Goal: Task Accomplishment & Management: Complete application form

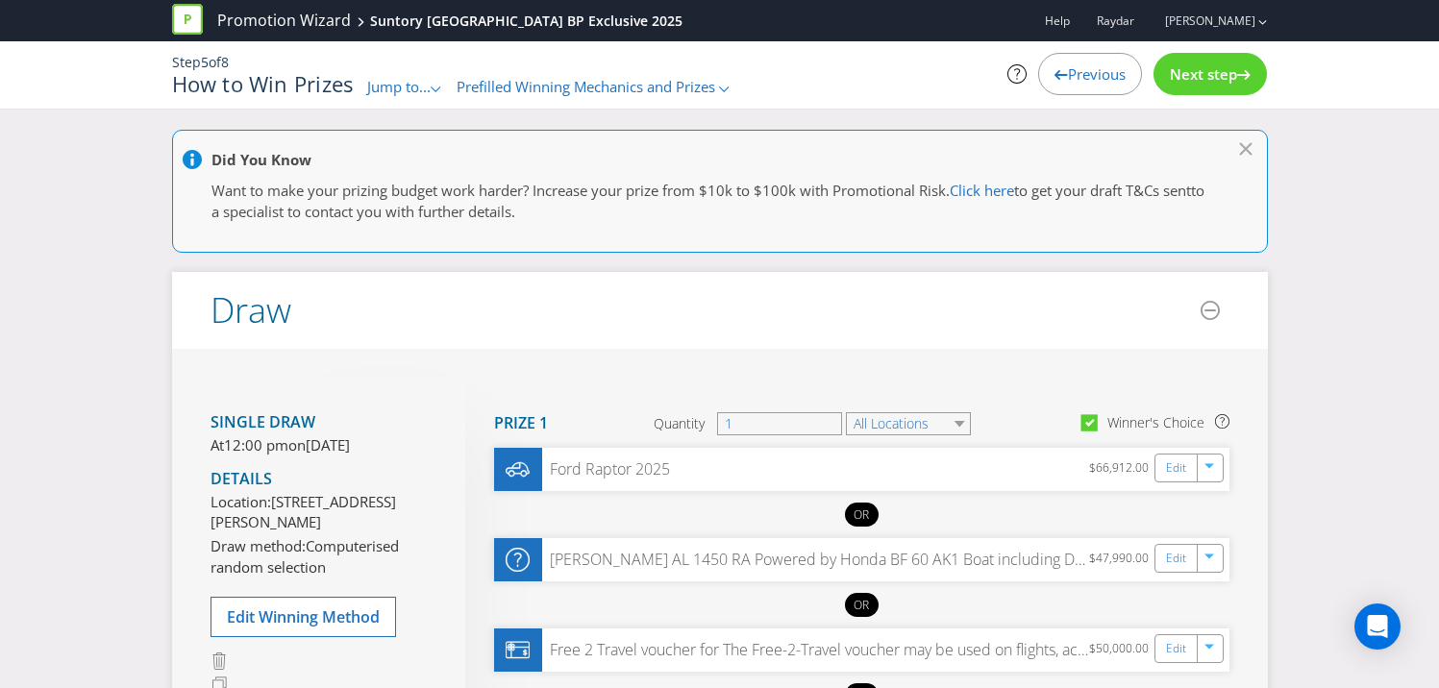
click at [1202, 70] on span "Next step" at bounding box center [1203, 73] width 67 height 19
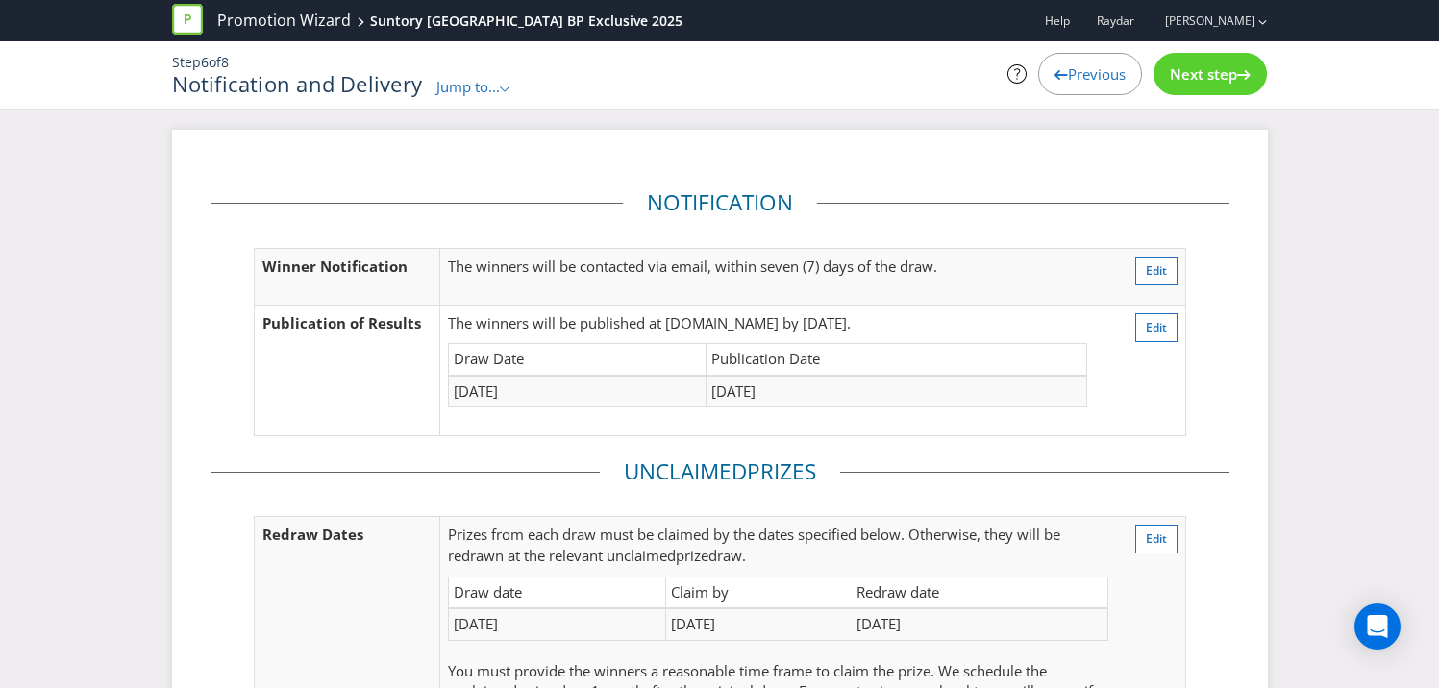
click at [1206, 70] on span "Next step" at bounding box center [1203, 73] width 67 height 19
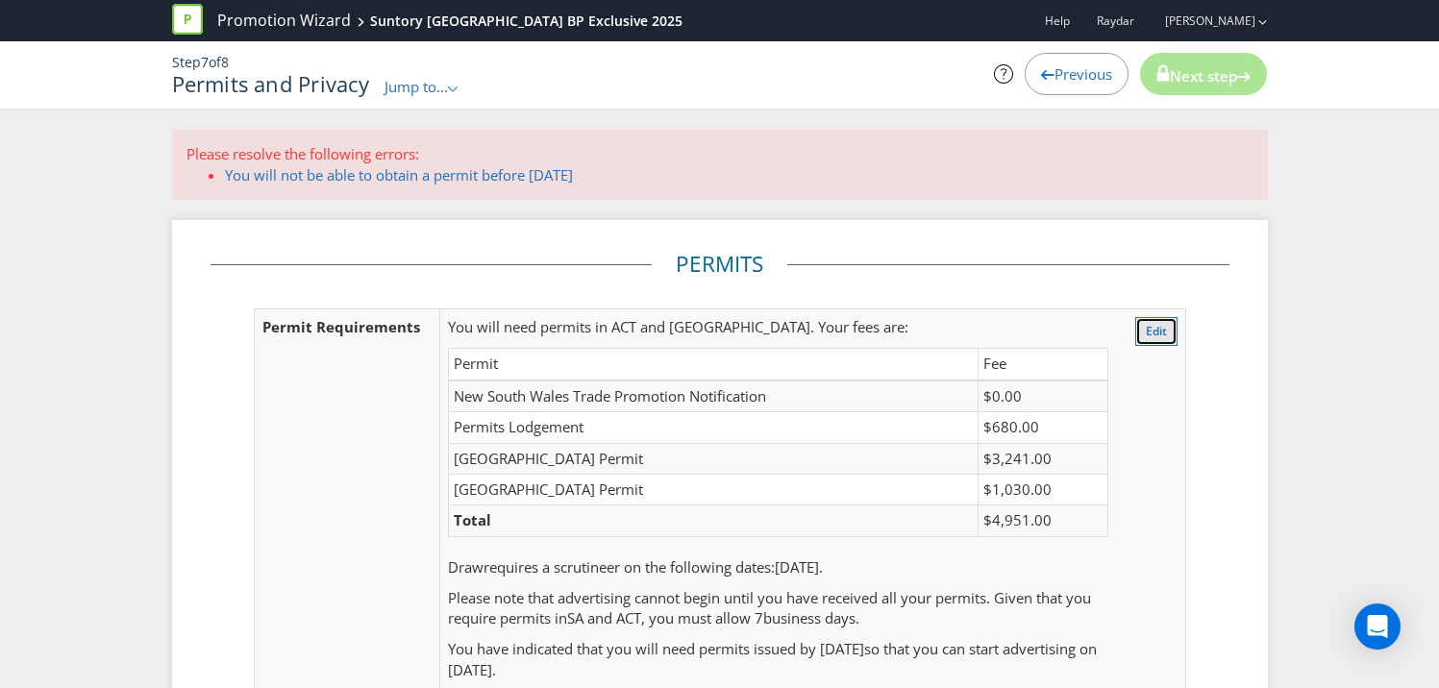
click at [1152, 331] on span "Edit" at bounding box center [1156, 331] width 21 height 16
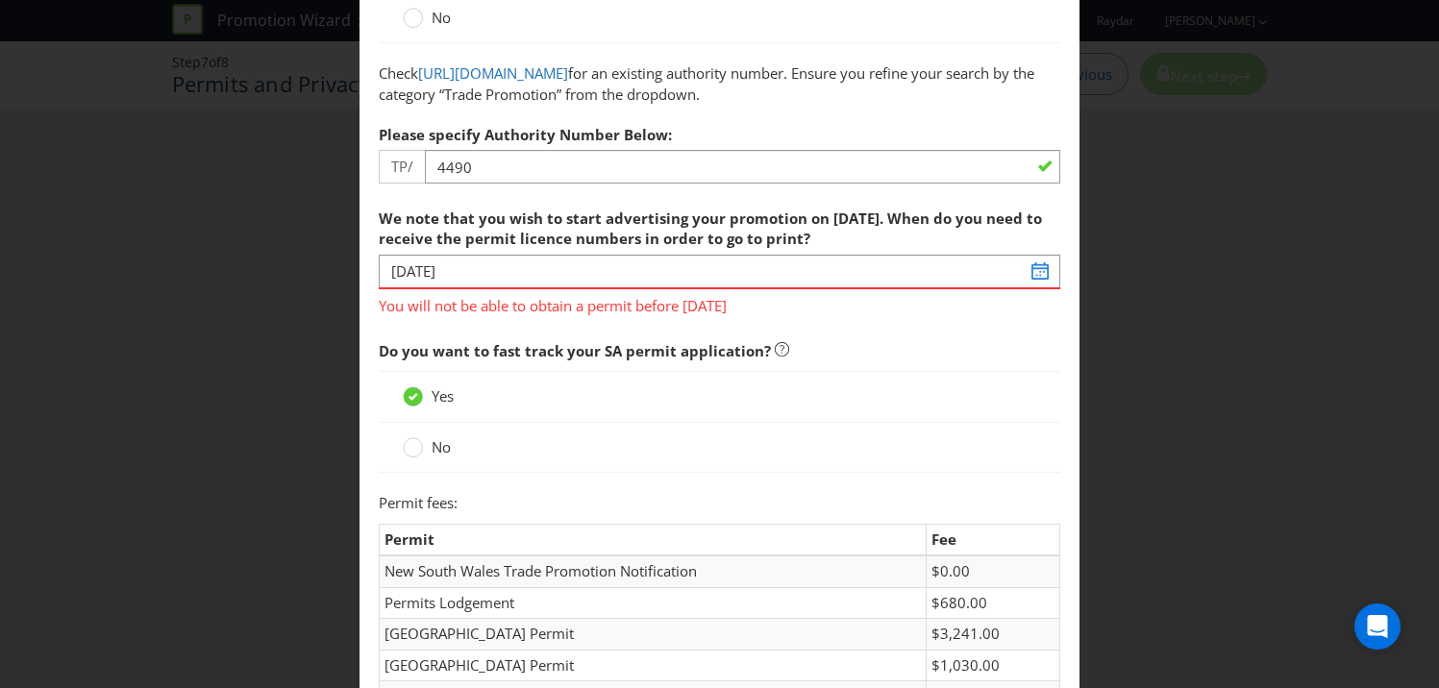
scroll to position [317, 0]
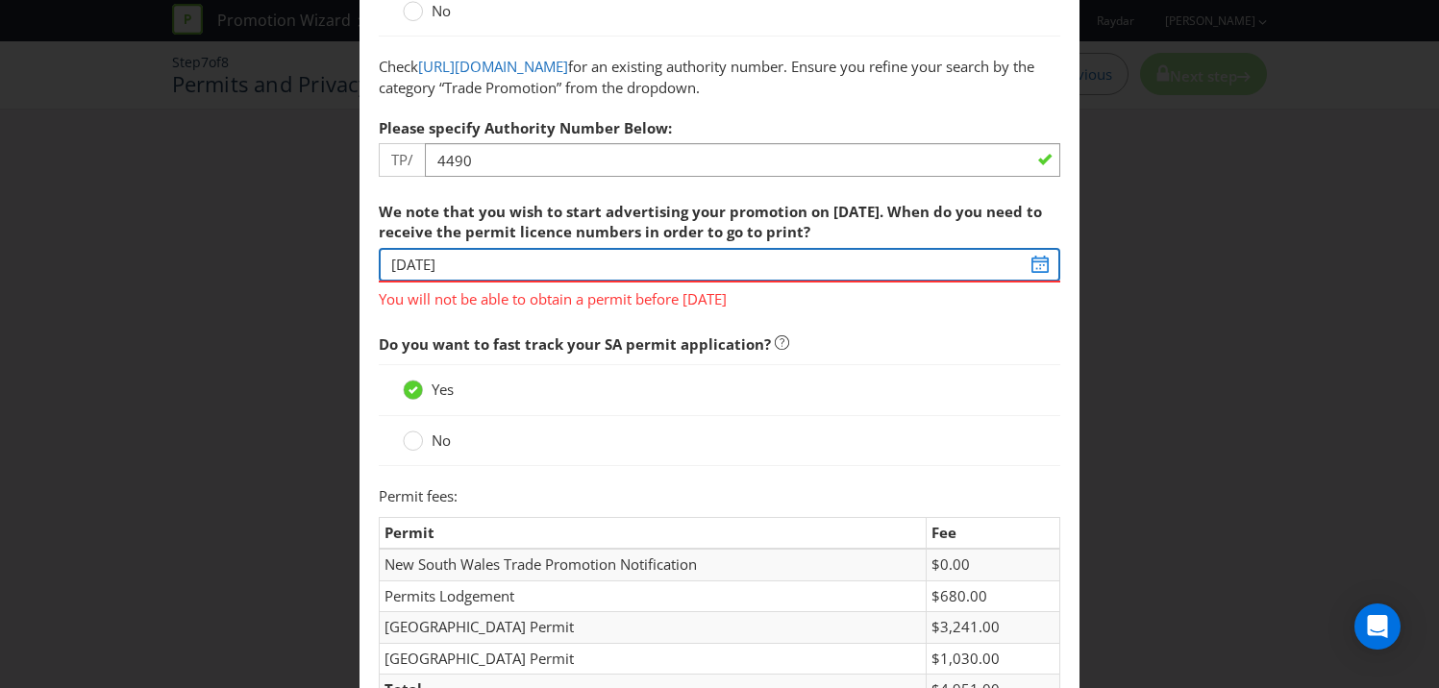
click at [1040, 259] on input "[DATE]" at bounding box center [719, 265] width 681 height 34
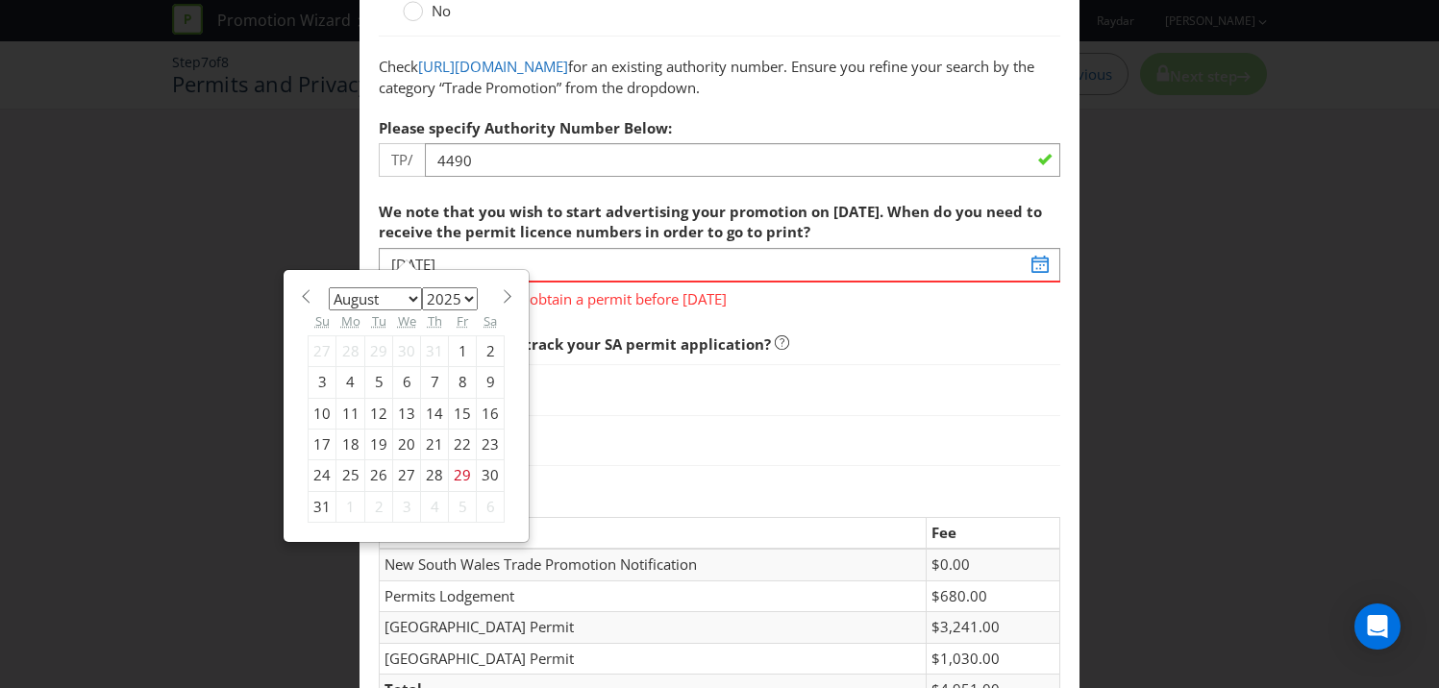
click at [502, 299] on span at bounding box center [507, 296] width 14 height 14
select select "8"
click at [429, 352] on div "4" at bounding box center [435, 350] width 28 height 31
type input "[DATE]"
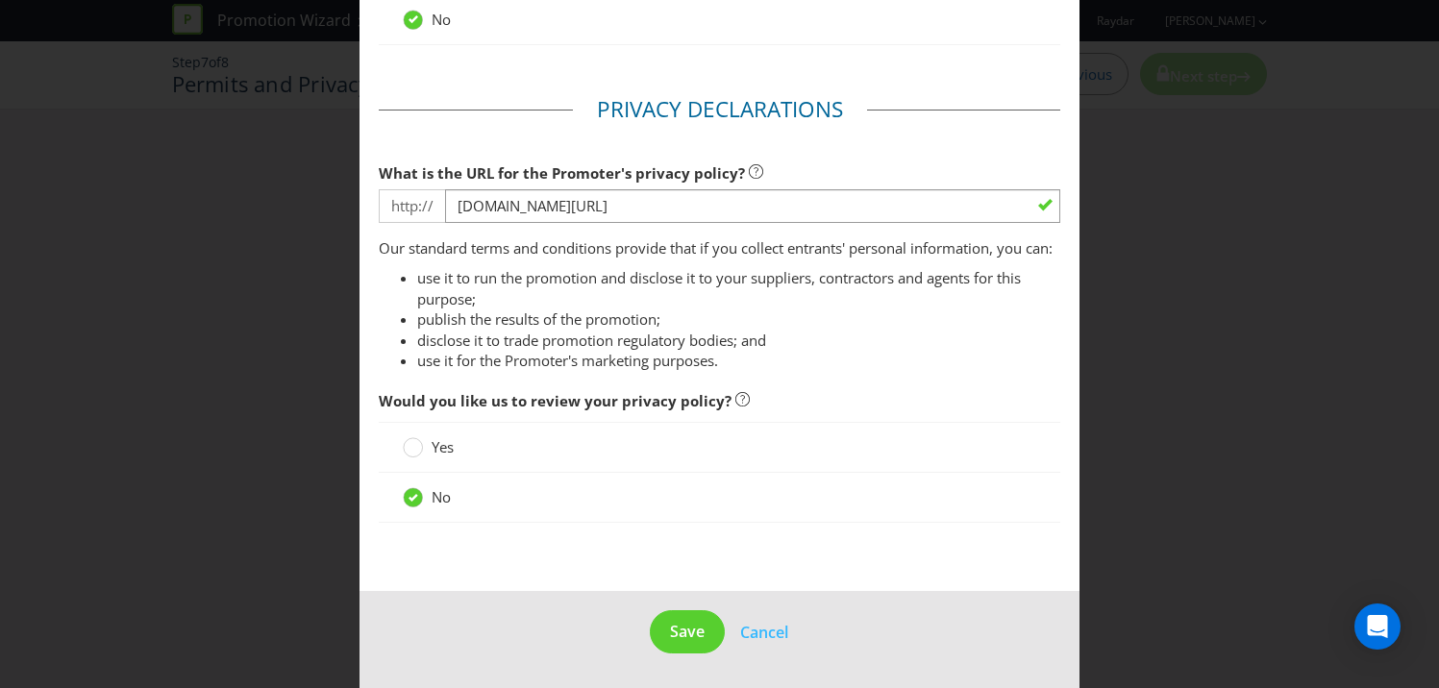
scroll to position [2532, 0]
click at [661, 629] on button "Save" at bounding box center [687, 631] width 75 height 43
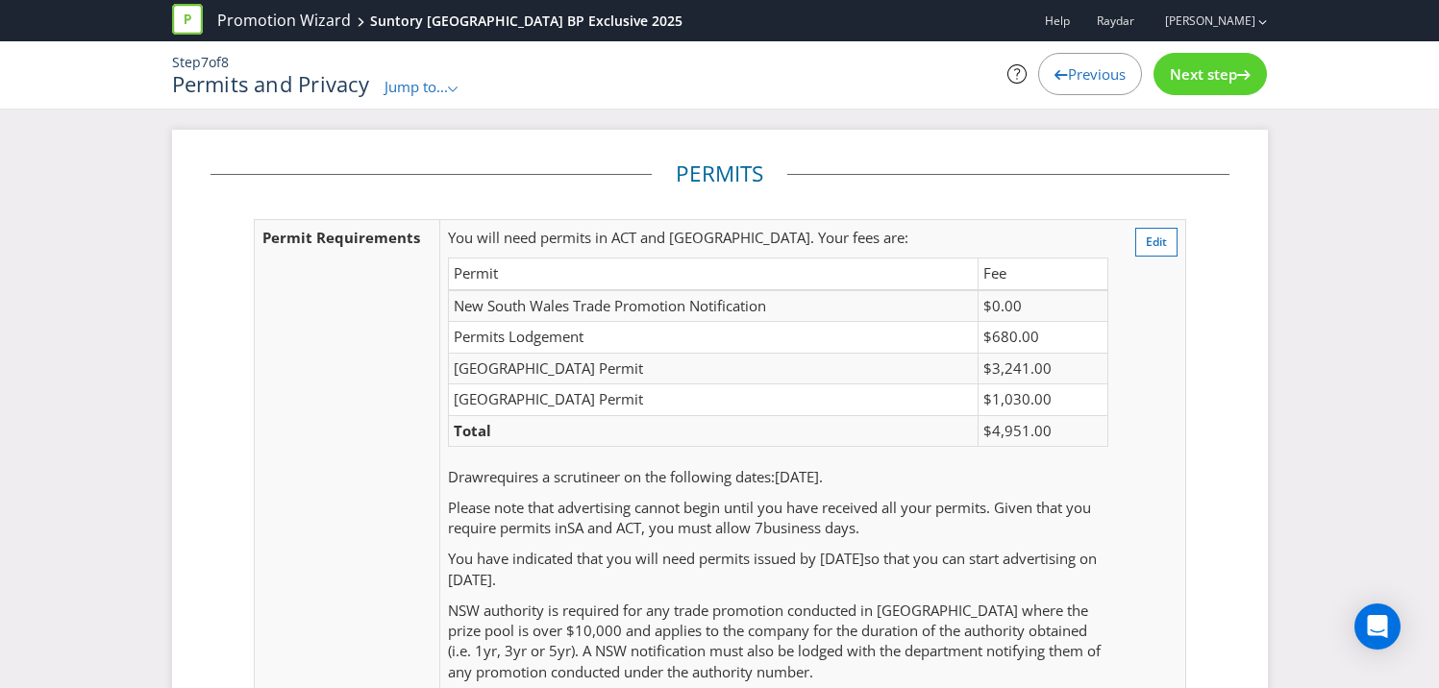
click at [1207, 74] on span "Next step" at bounding box center [1203, 73] width 67 height 19
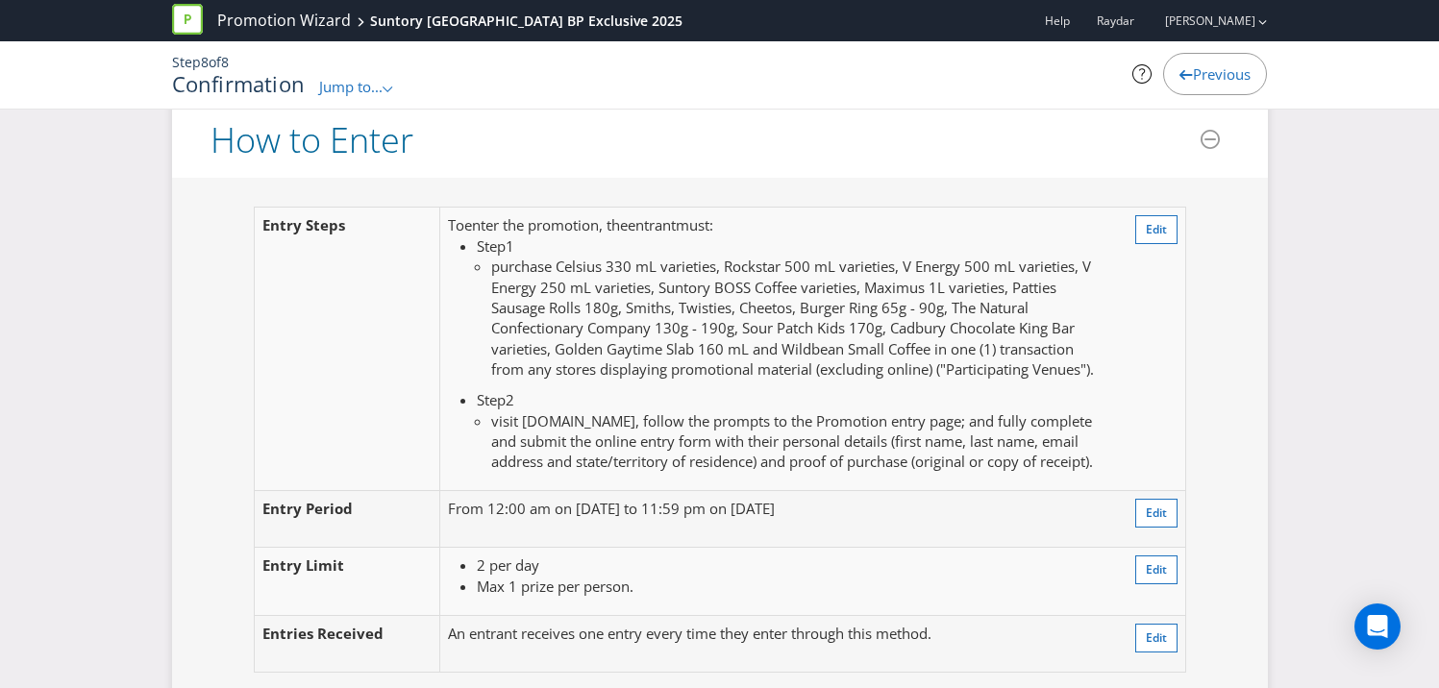
scroll to position [1433, 0]
click at [1146, 228] on span "Edit" at bounding box center [1156, 227] width 21 height 16
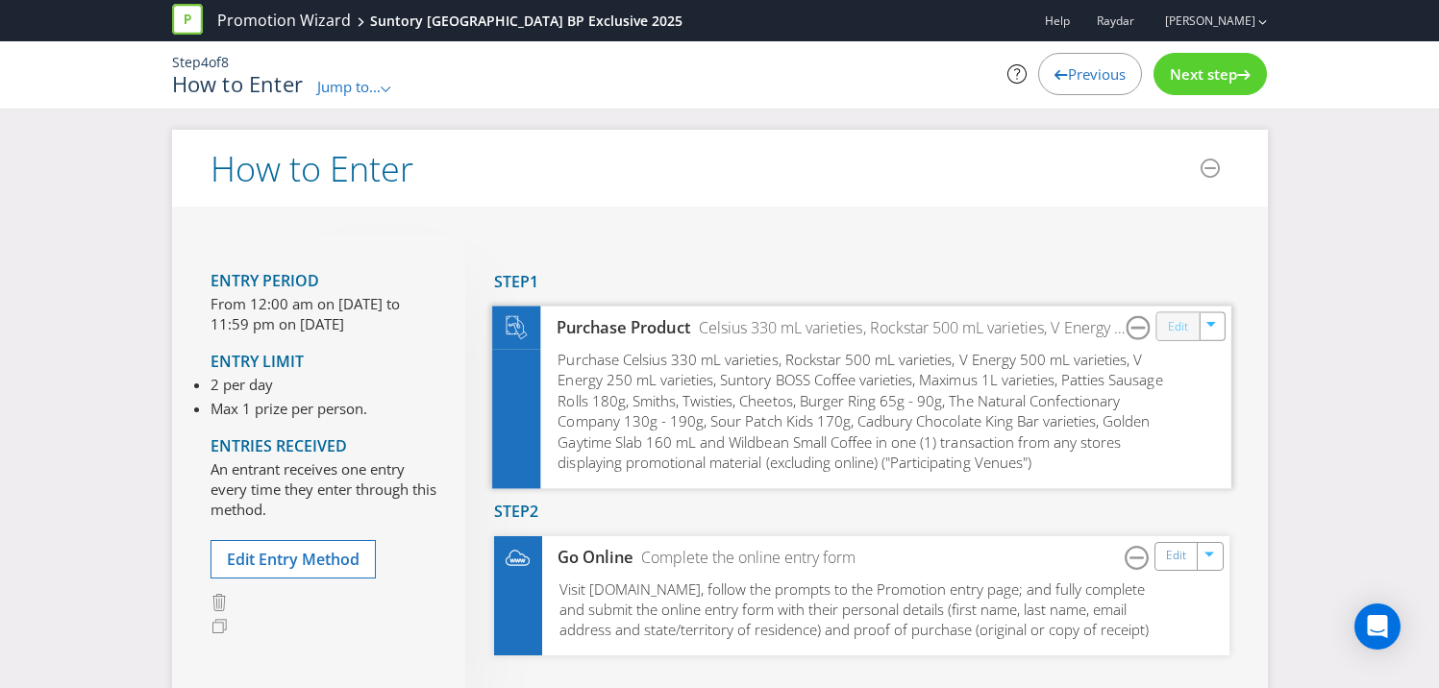
click at [1171, 333] on link "Edit" at bounding box center [1177, 326] width 20 height 22
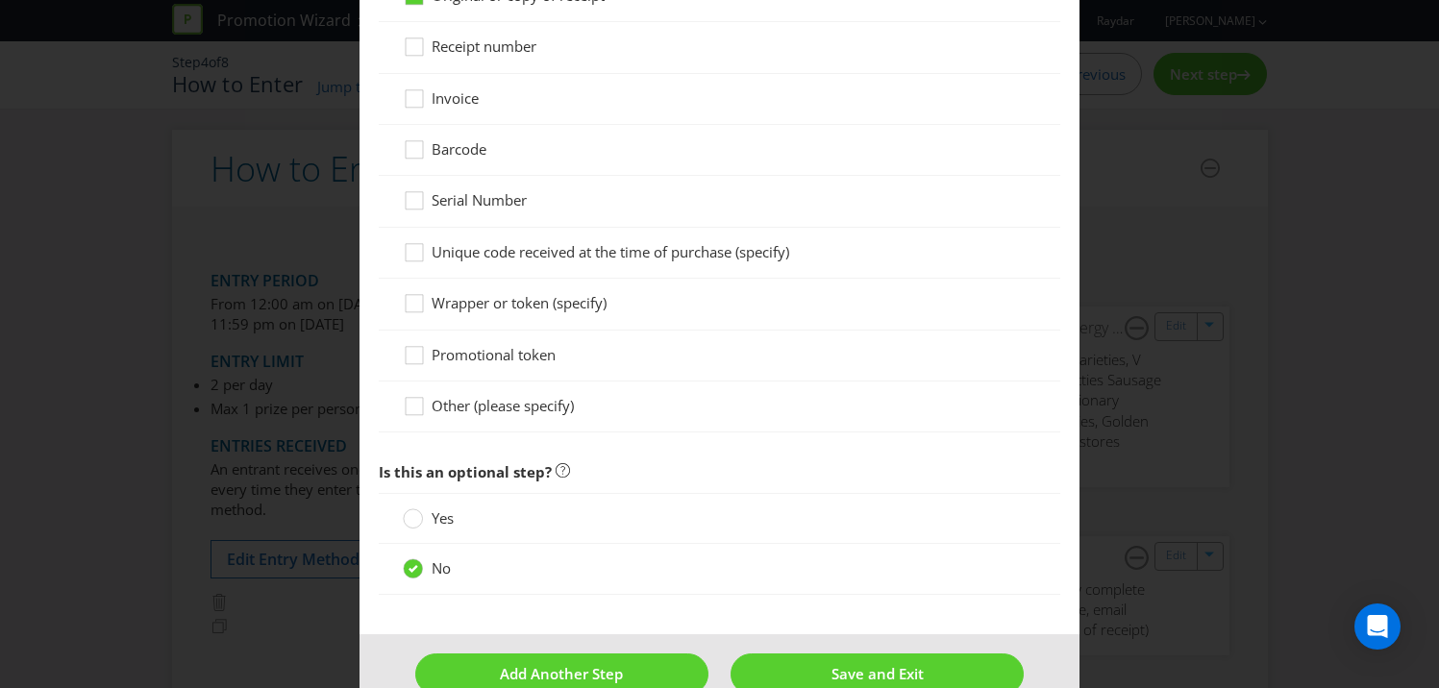
scroll to position [3460, 0]
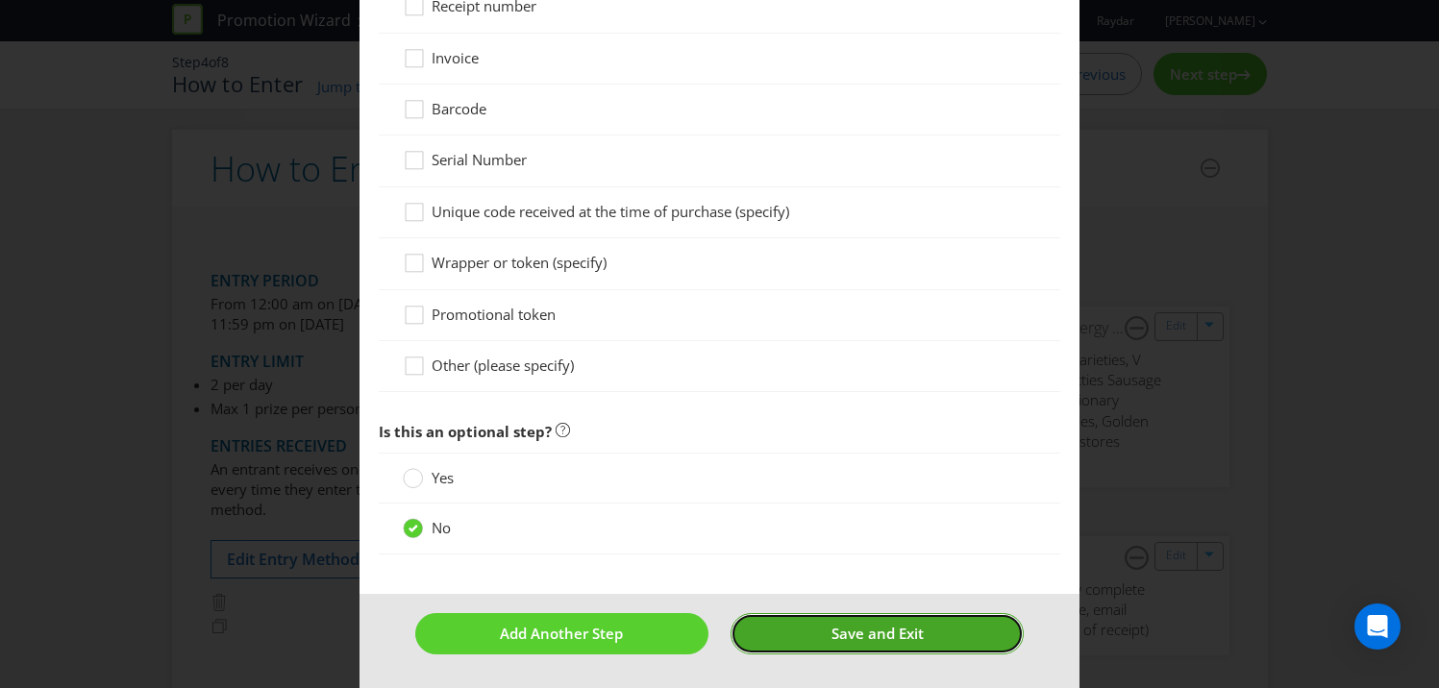
click at [839, 642] on span "Save and Exit" at bounding box center [877, 633] width 92 height 19
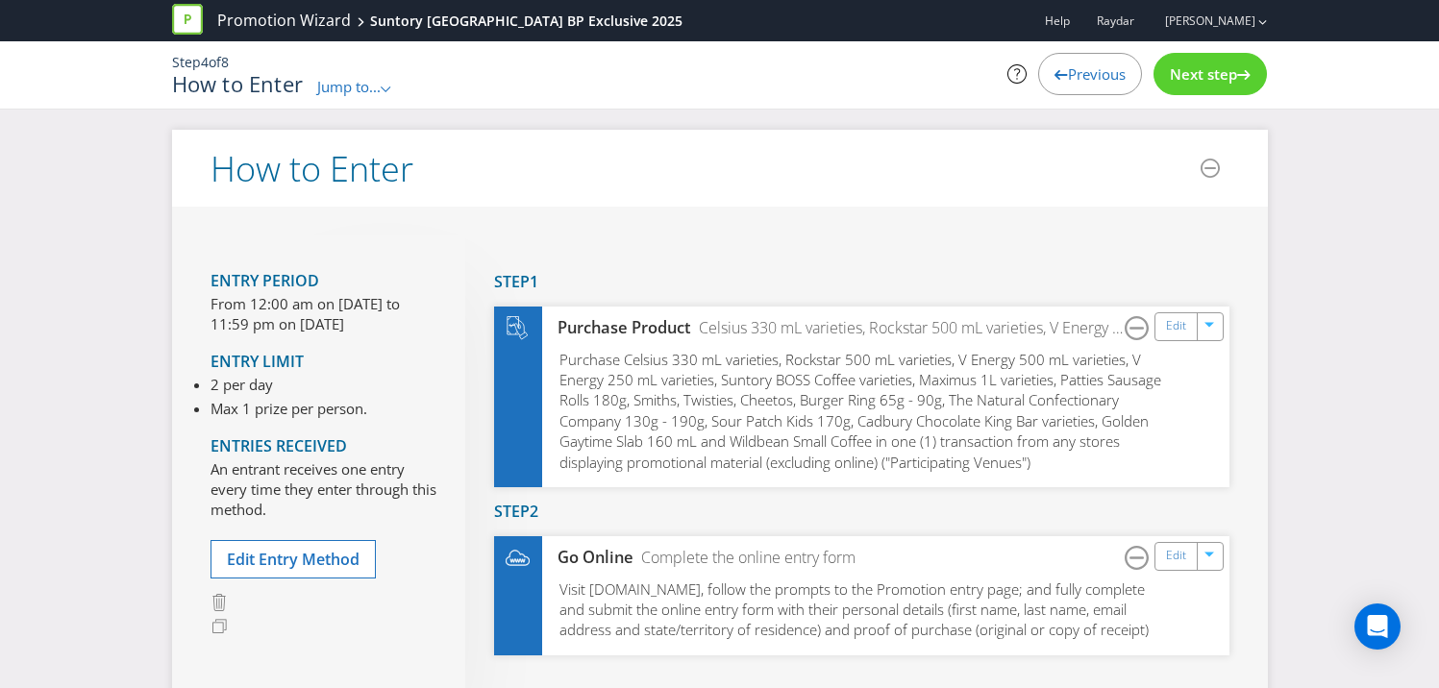
click at [1228, 81] on span "Next step" at bounding box center [1203, 73] width 67 height 19
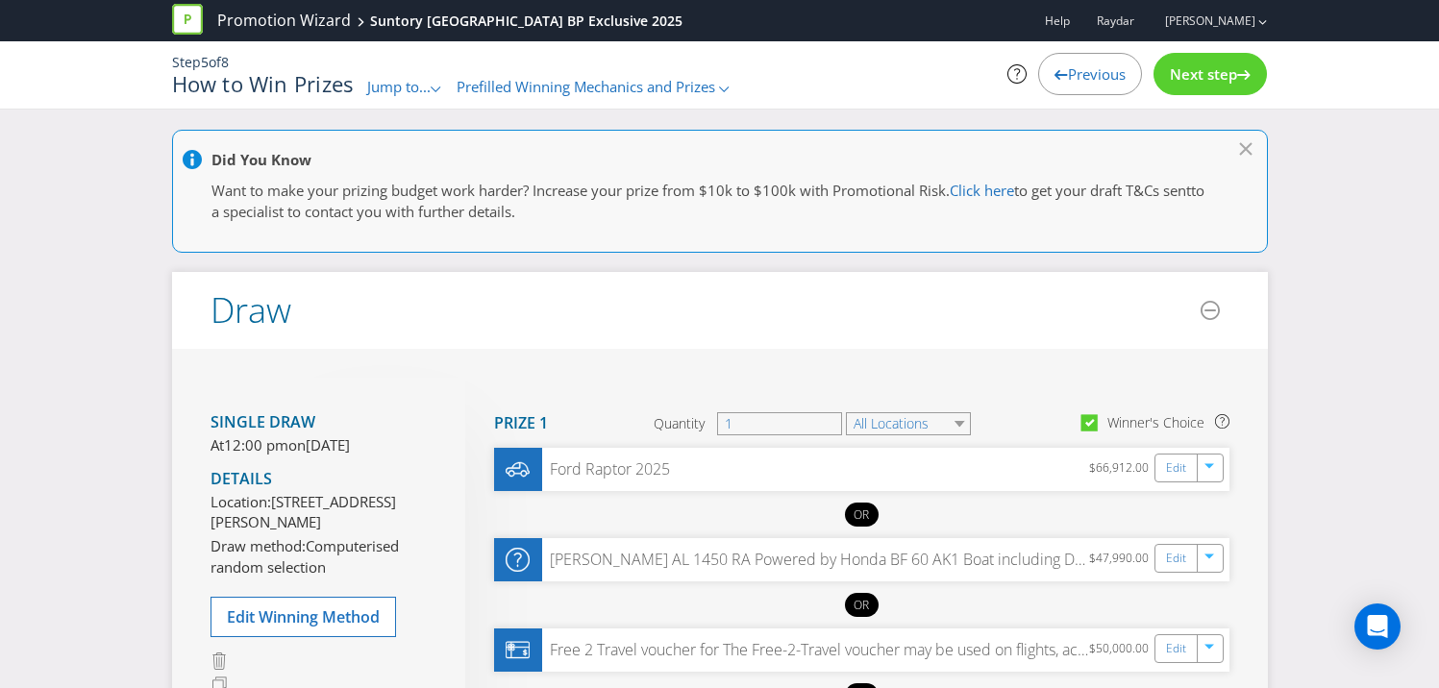
click at [1228, 81] on span "Next step" at bounding box center [1203, 73] width 67 height 19
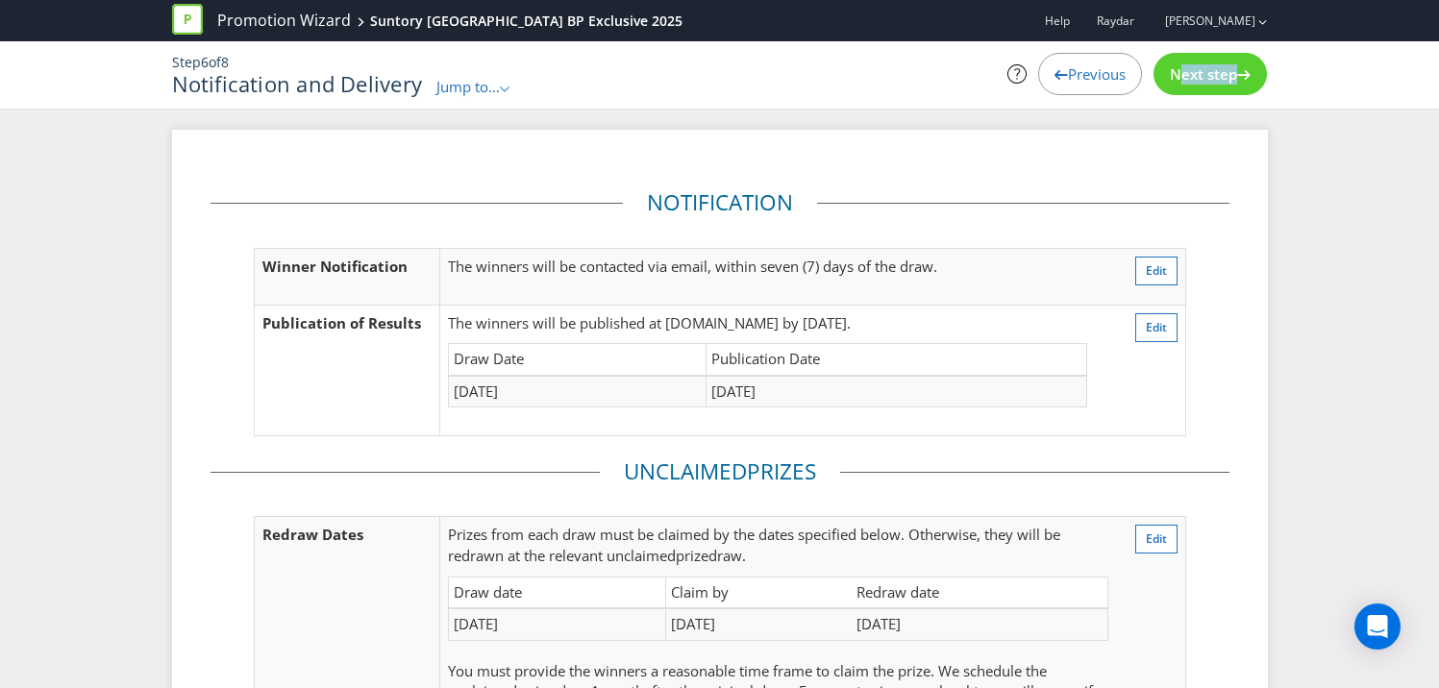
click at [1228, 81] on span "Next step" at bounding box center [1203, 73] width 67 height 19
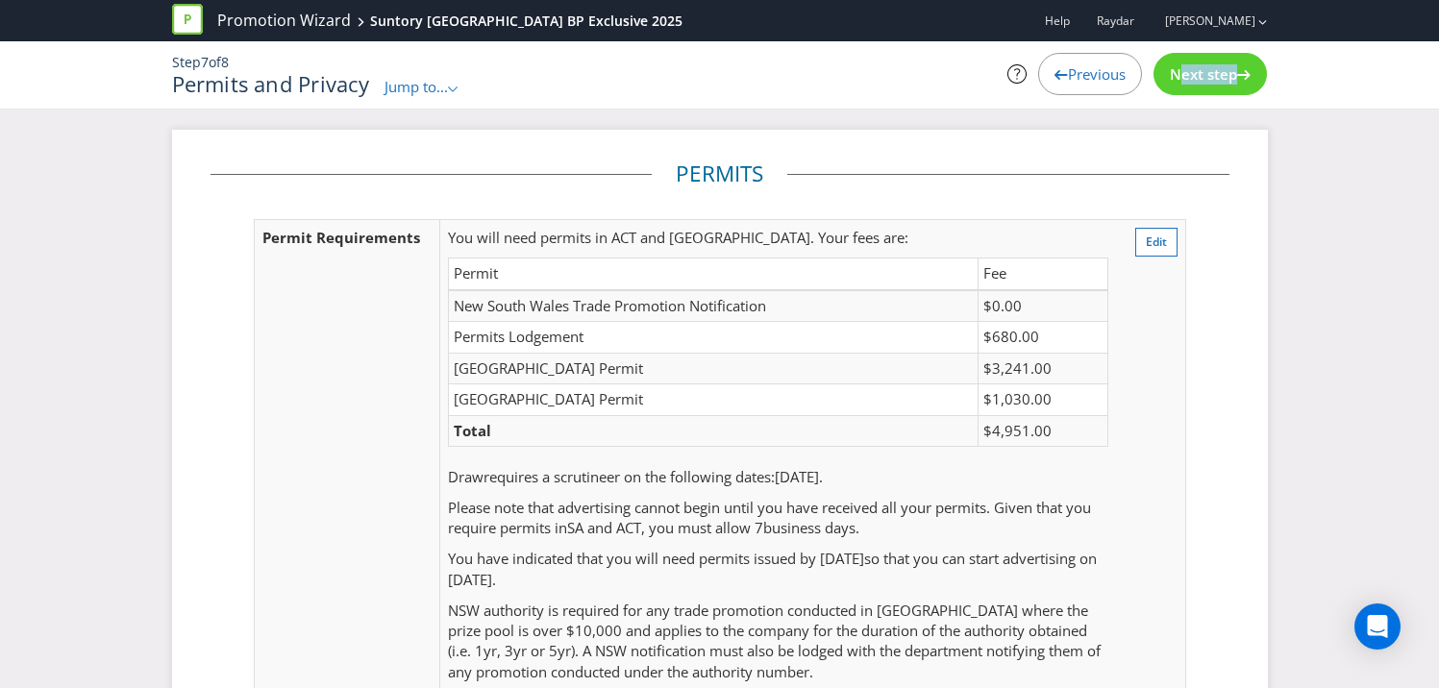
click at [1228, 81] on span "Next step" at bounding box center [1203, 73] width 67 height 19
